Goal: Information Seeking & Learning: Learn about a topic

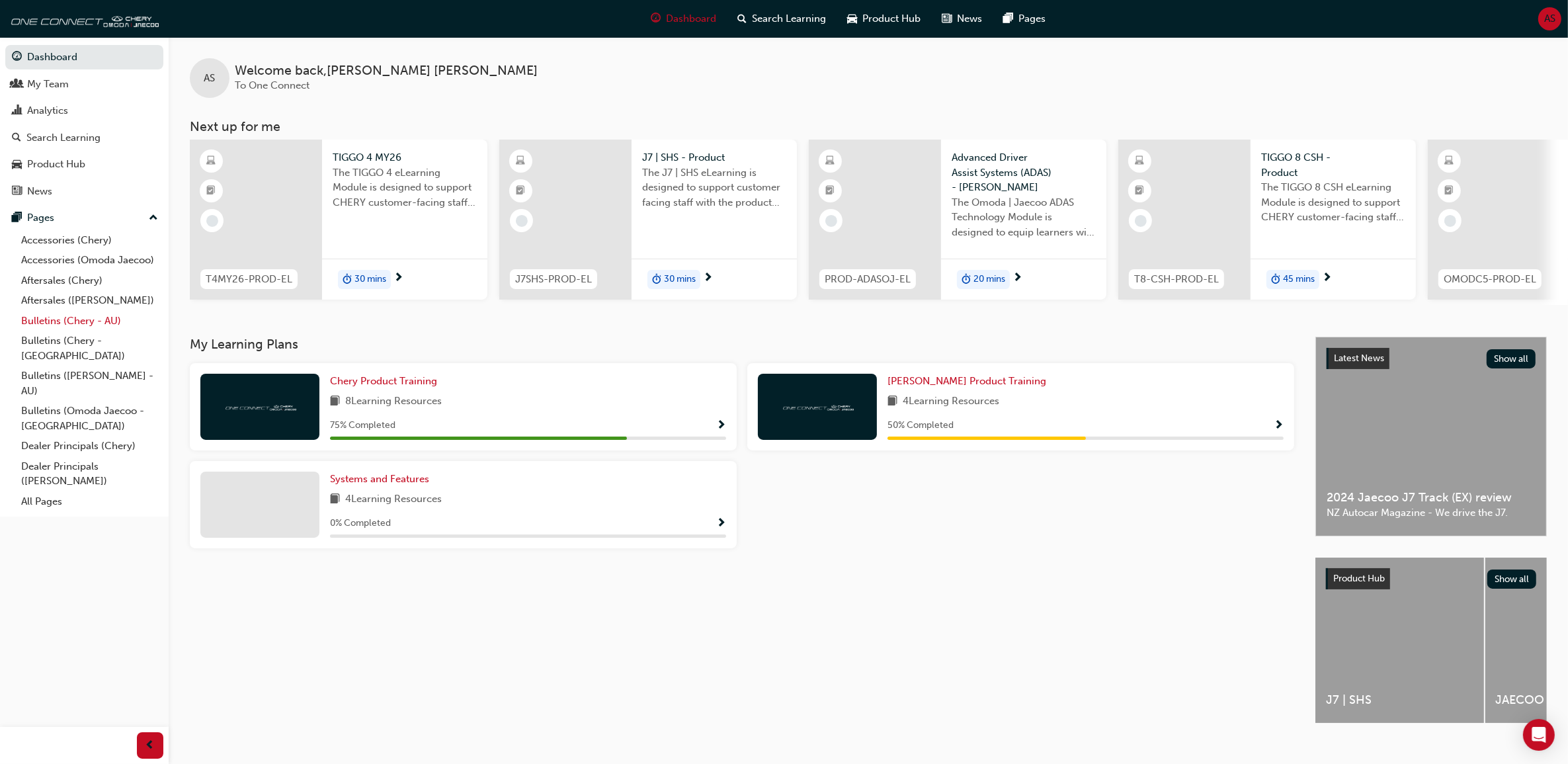
click at [96, 323] on link "Bulletins (Chery - AU)" at bounding box center [89, 321] width 147 height 20
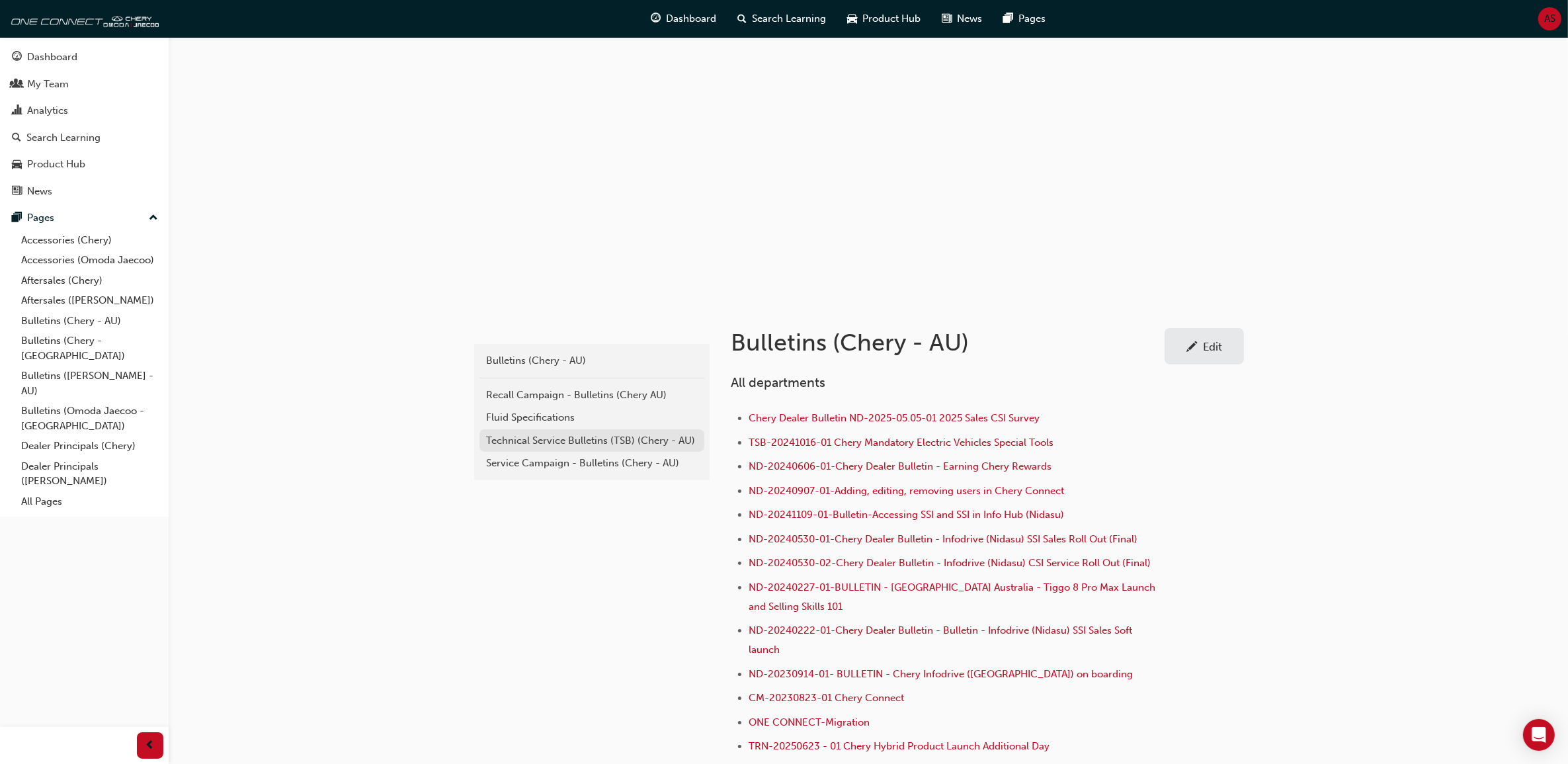
click at [586, 444] on div "Technical Service Bulletins (TSB) (Chery - AU)" at bounding box center [591, 441] width 212 height 15
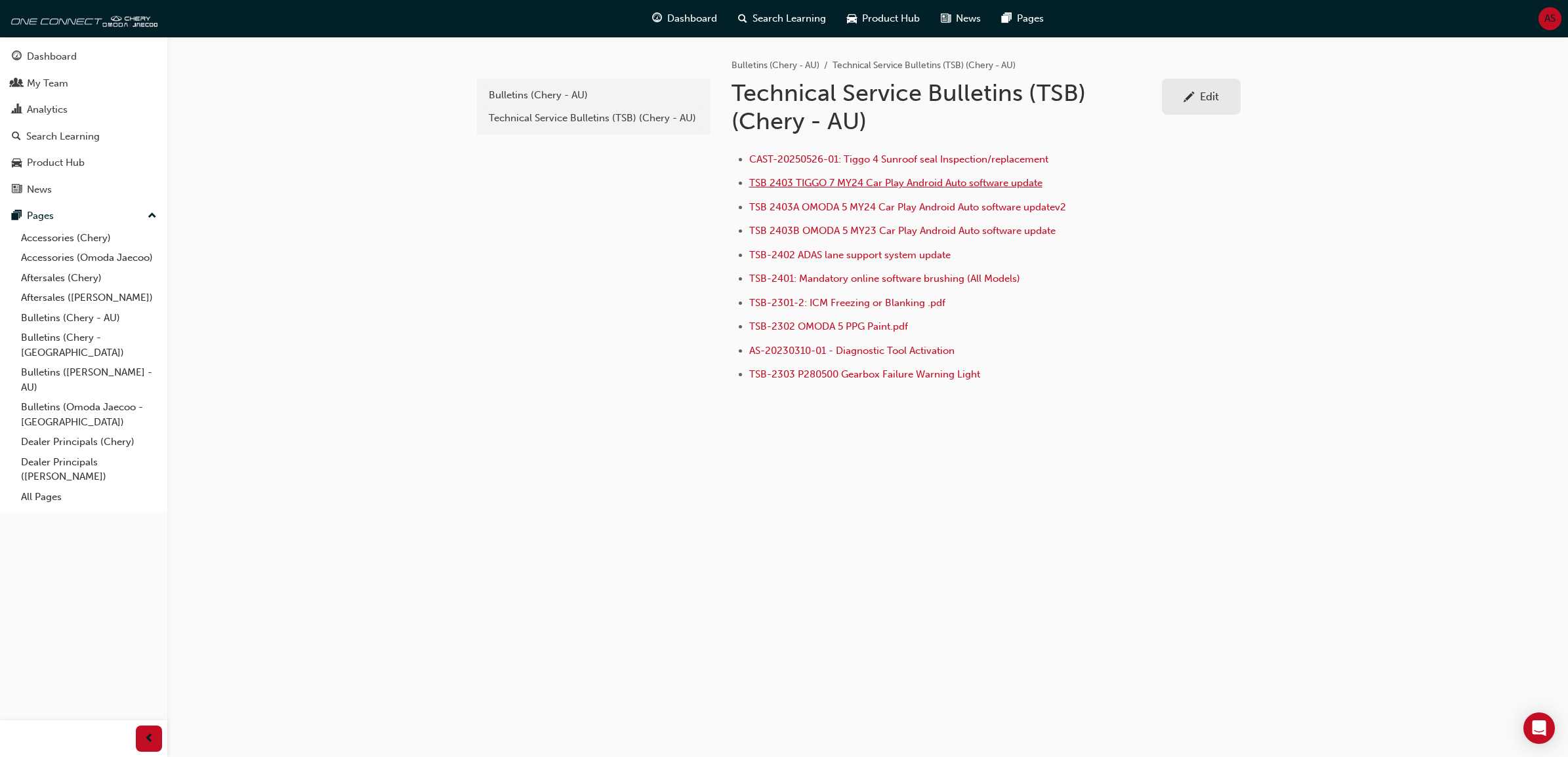
click at [859, 184] on span "TSB 2403 TIGGO 7 MY24 Car Play Android Auto software update" at bounding box center [895, 183] width 293 height 12
click at [878, 181] on span "TSB 2403 TIGGO 7 MY24 Car Play Android Auto software update" at bounding box center [895, 183] width 293 height 12
